Goal: Task Accomplishment & Management: Complete application form

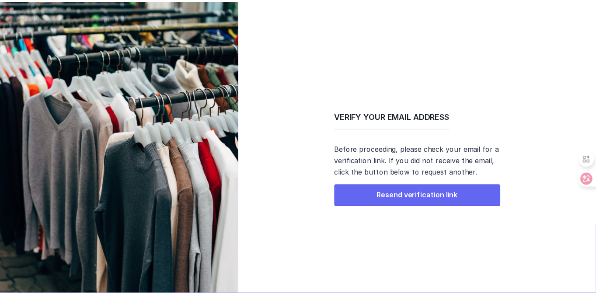
scroll to position [2, 0]
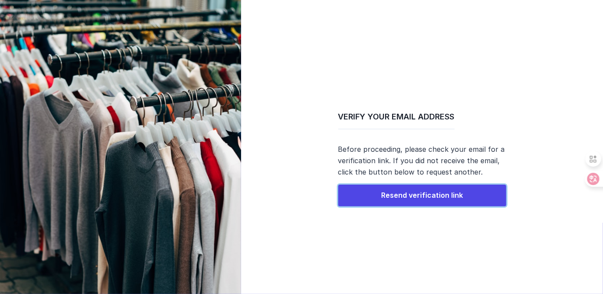
click at [429, 197] on span "Resend verification link" at bounding box center [422, 195] width 82 height 9
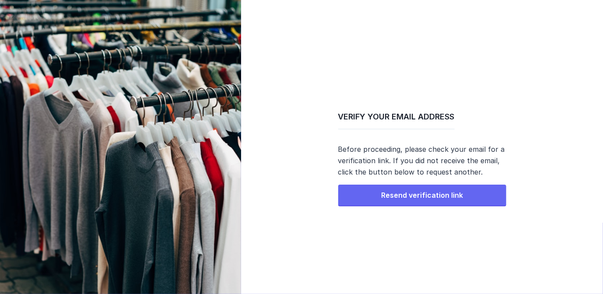
scroll to position [2, 0]
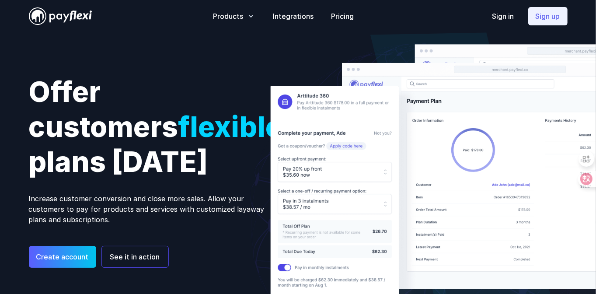
click at [541, 18] on link "Sign up" at bounding box center [547, 16] width 39 height 18
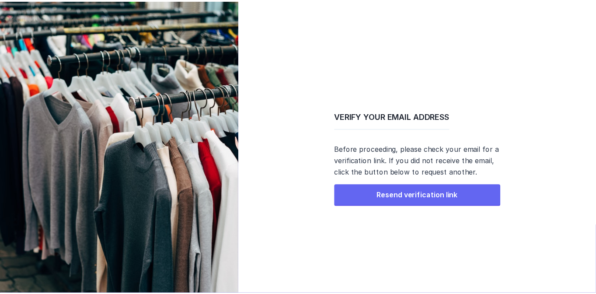
scroll to position [2, 0]
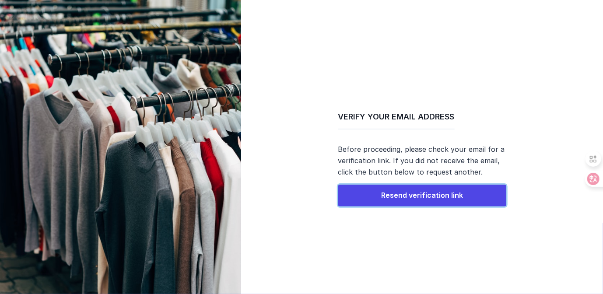
click at [415, 195] on span "Resend verification link" at bounding box center [422, 195] width 82 height 9
